Goal: Information Seeking & Learning: Learn about a topic

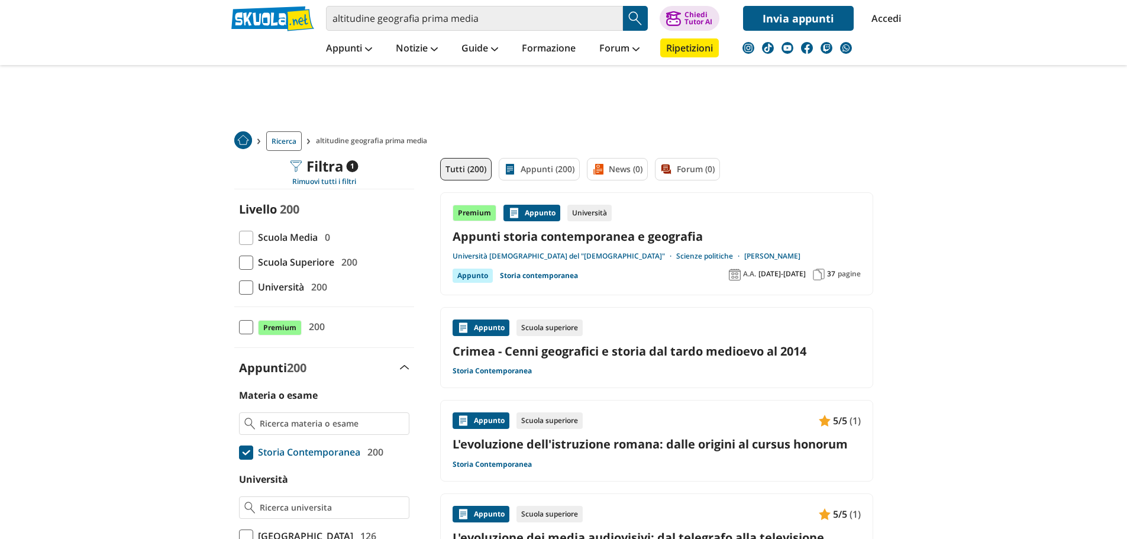
click at [564, 22] on input "altitudine geografia prima media" at bounding box center [474, 18] width 297 height 25
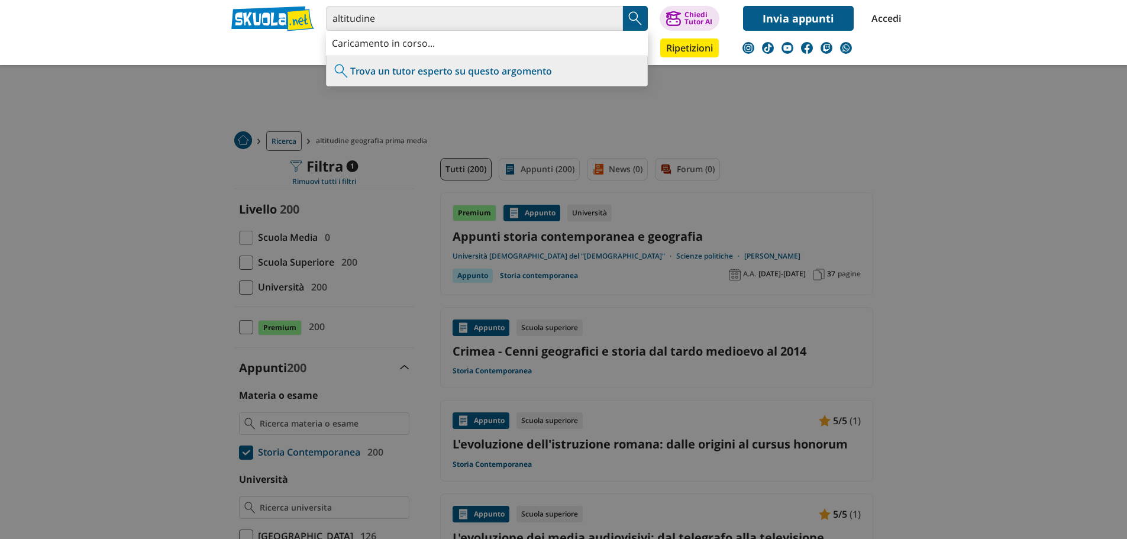
type input "altitudine"
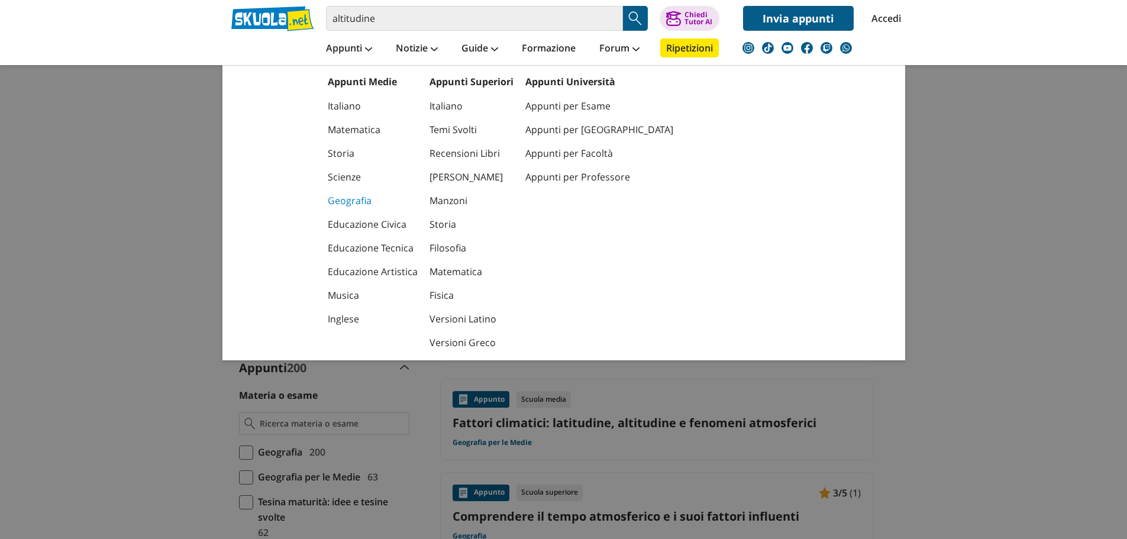
click at [340, 208] on link "Geografia" at bounding box center [373, 201] width 90 height 24
